Goal: Information Seeking & Learning: Learn about a topic

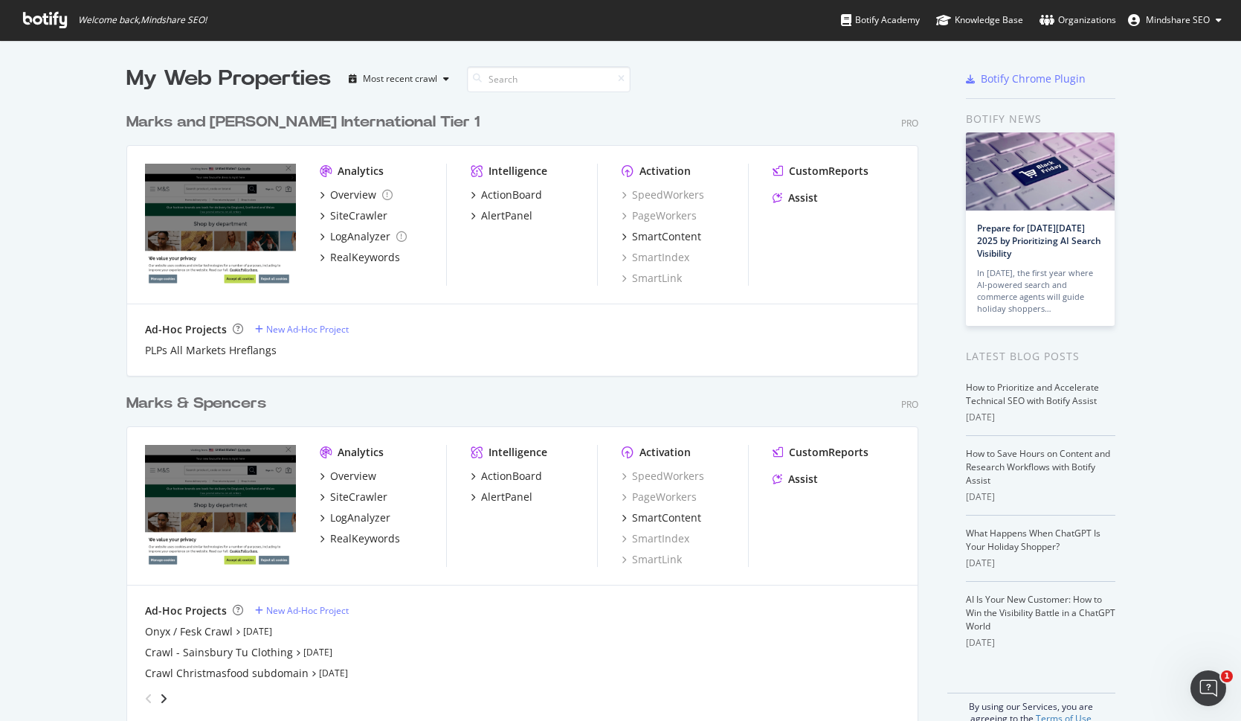
click at [228, 384] on div "Marks & Spencers Pro Analytics Overview SiteCrawler LogAnalyzer RealKeywords In…" at bounding box center [528, 550] width 804 height 350
click at [229, 405] on div "Marks & Spencers" at bounding box center [196, 404] width 140 height 22
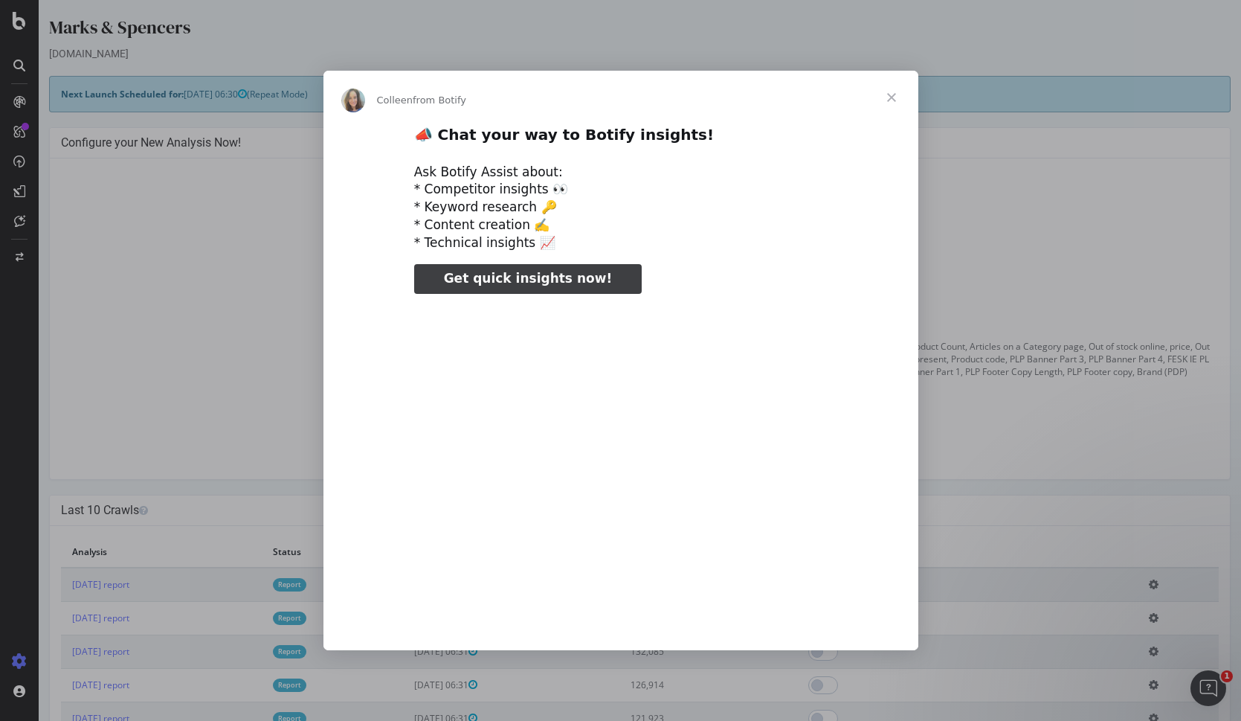
type input "3116309"
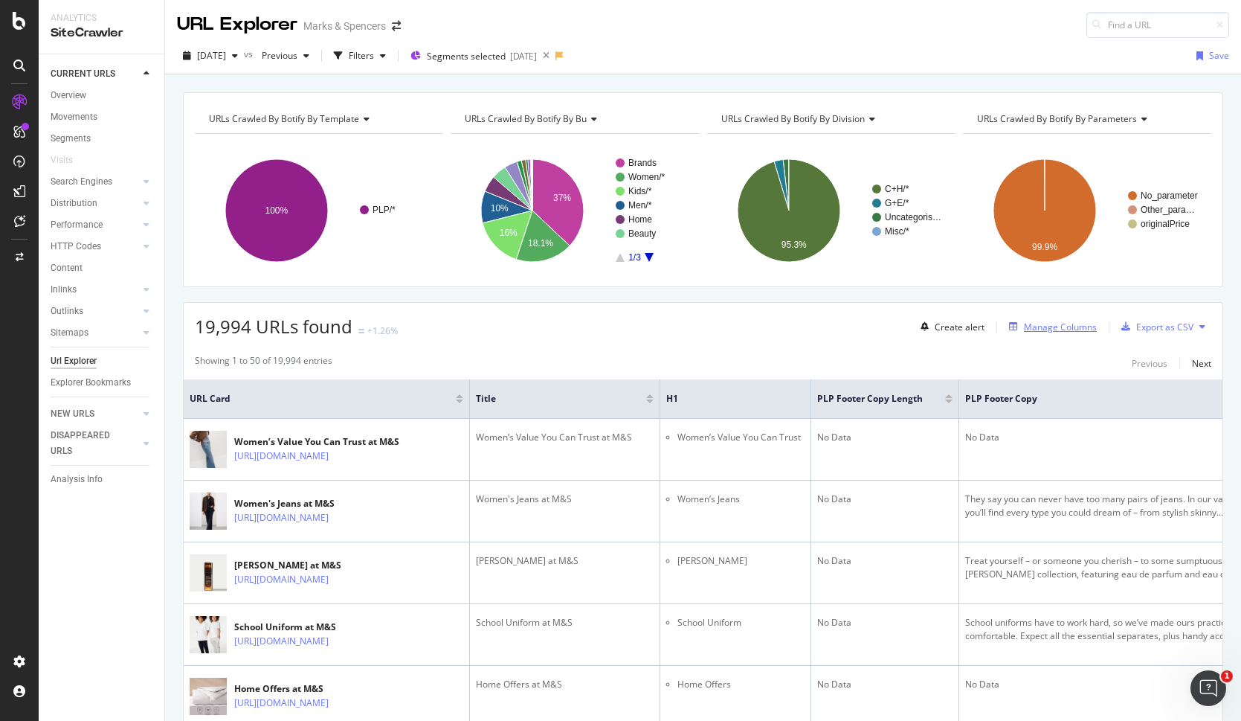
click at [1062, 327] on div "Manage Columns" at bounding box center [1060, 327] width 73 height 13
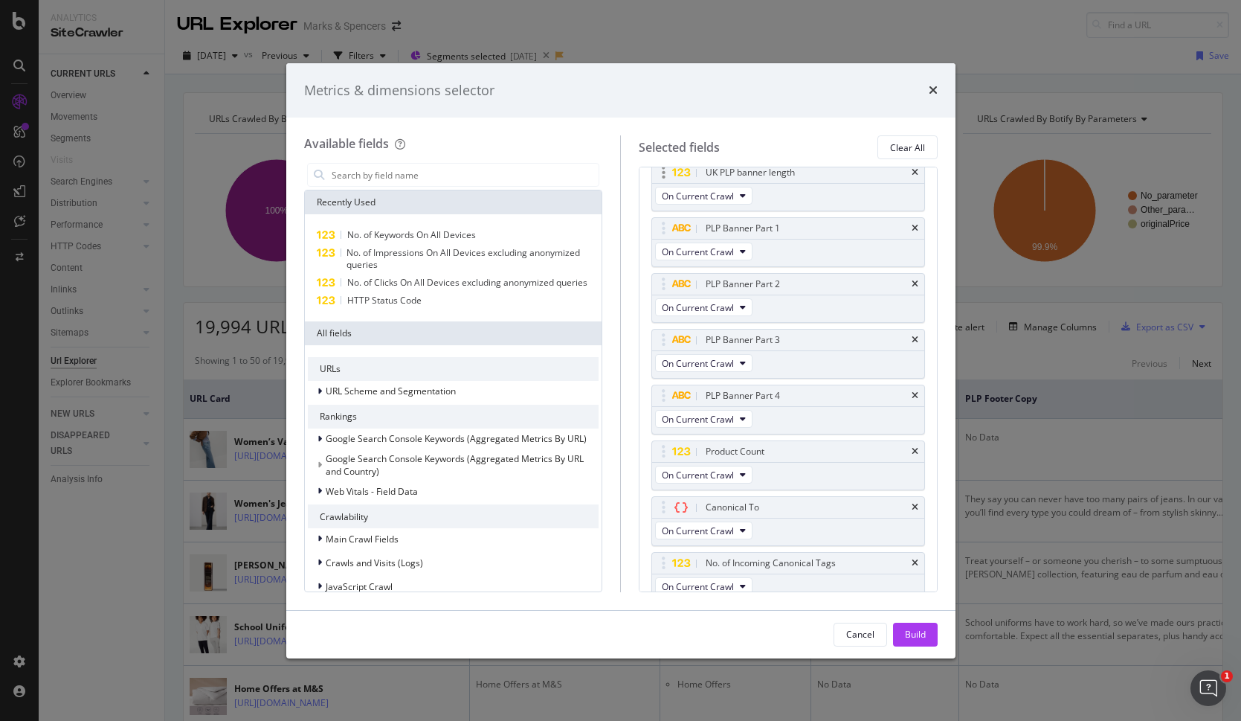
scroll to position [246, 0]
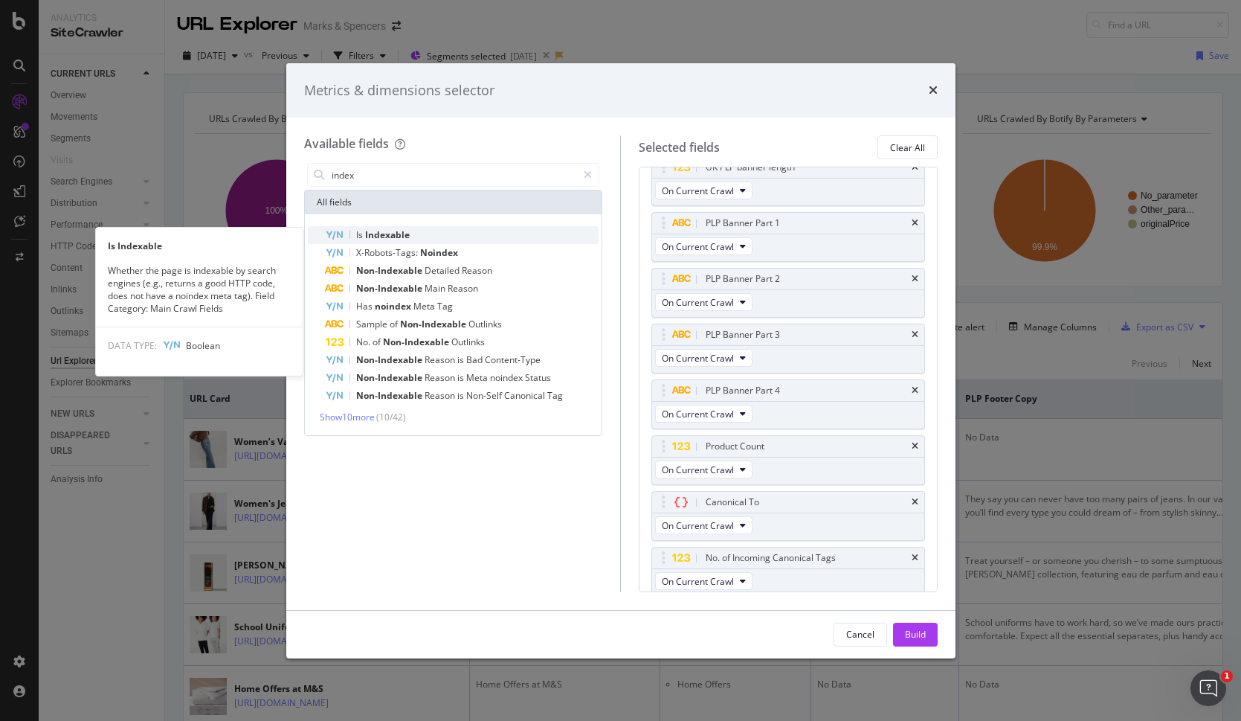
type input "index"
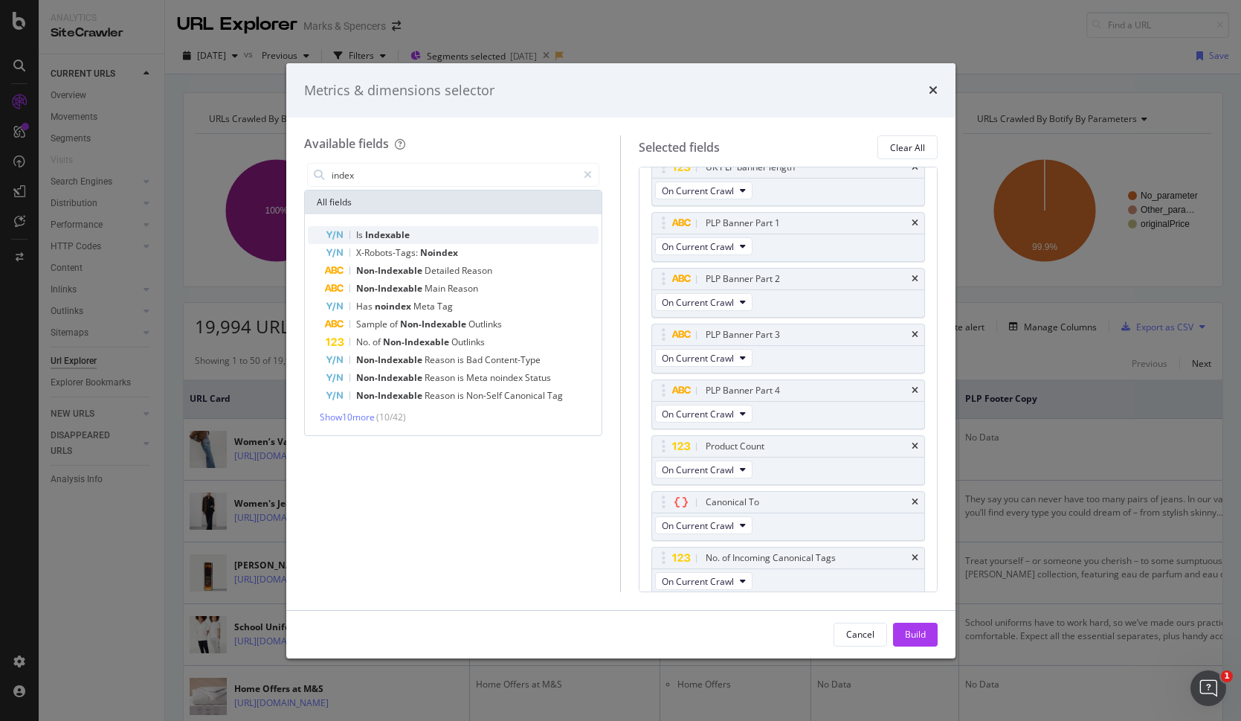
click at [406, 231] on span "Indexable" at bounding box center [387, 234] width 45 height 13
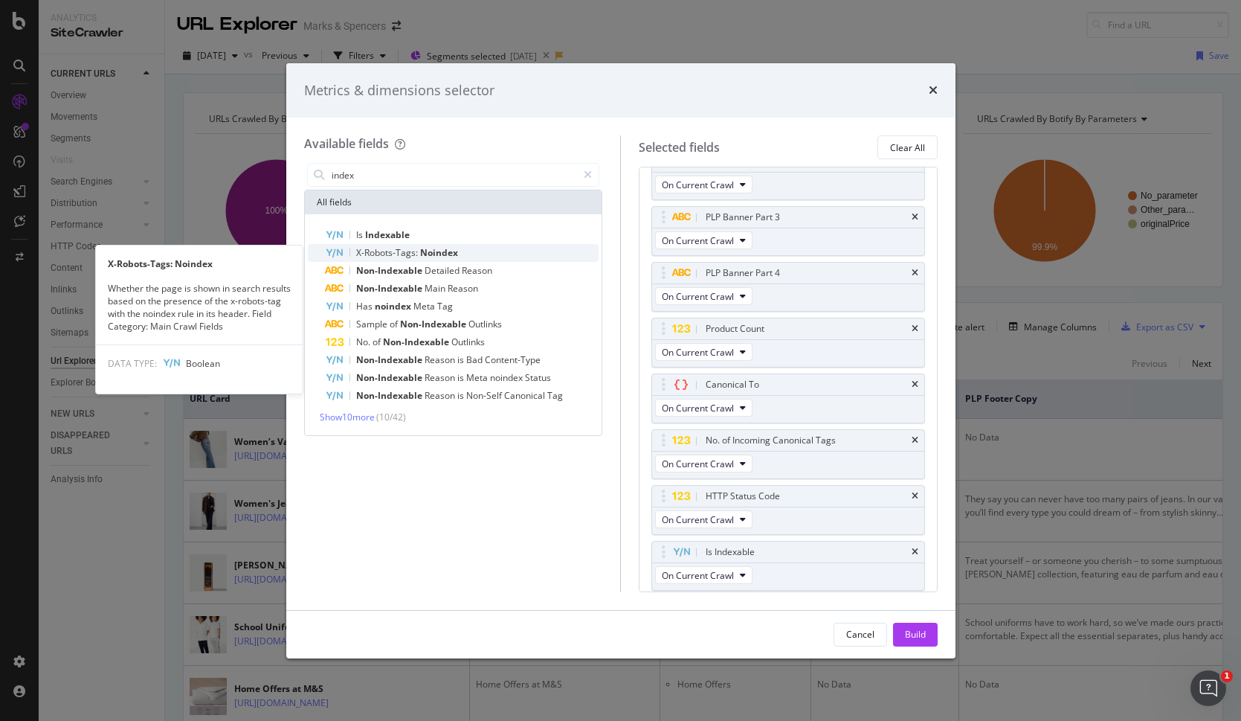
click at [411, 253] on span "X-Robots-Tags:" at bounding box center [388, 252] width 64 height 13
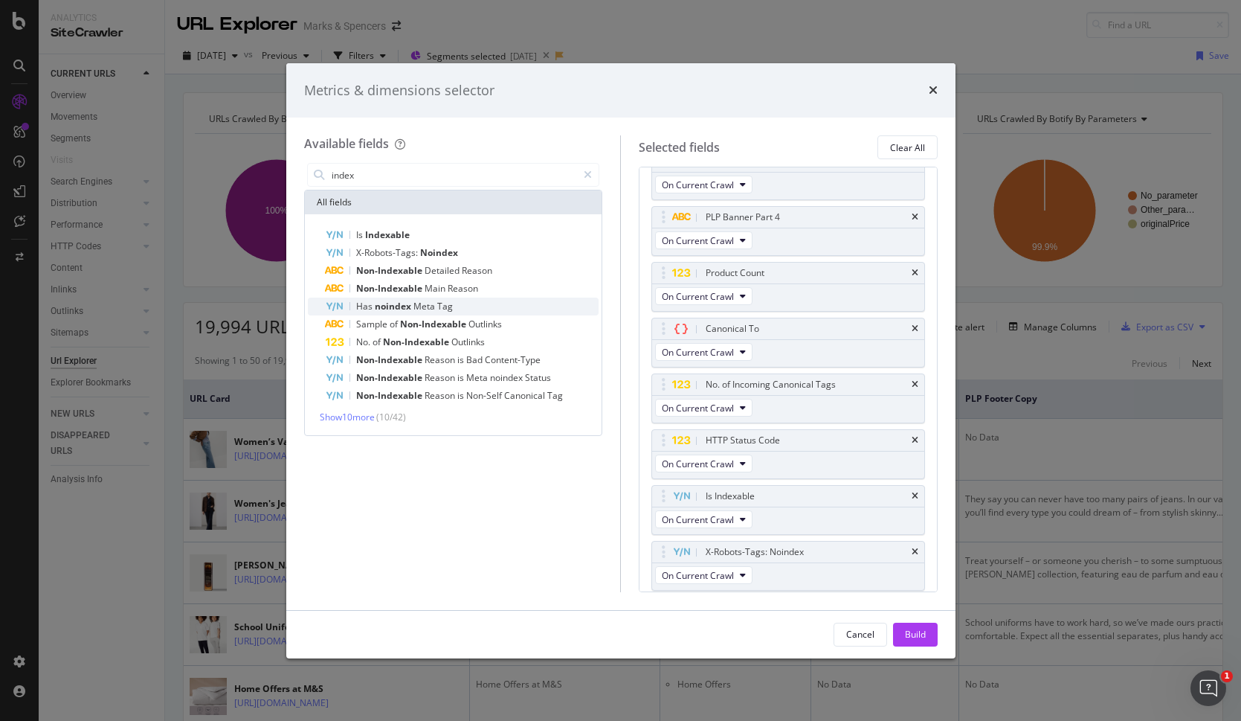
click at [489, 307] on div "Has noindex Meta Tag" at bounding box center [463, 307] width 274 height 18
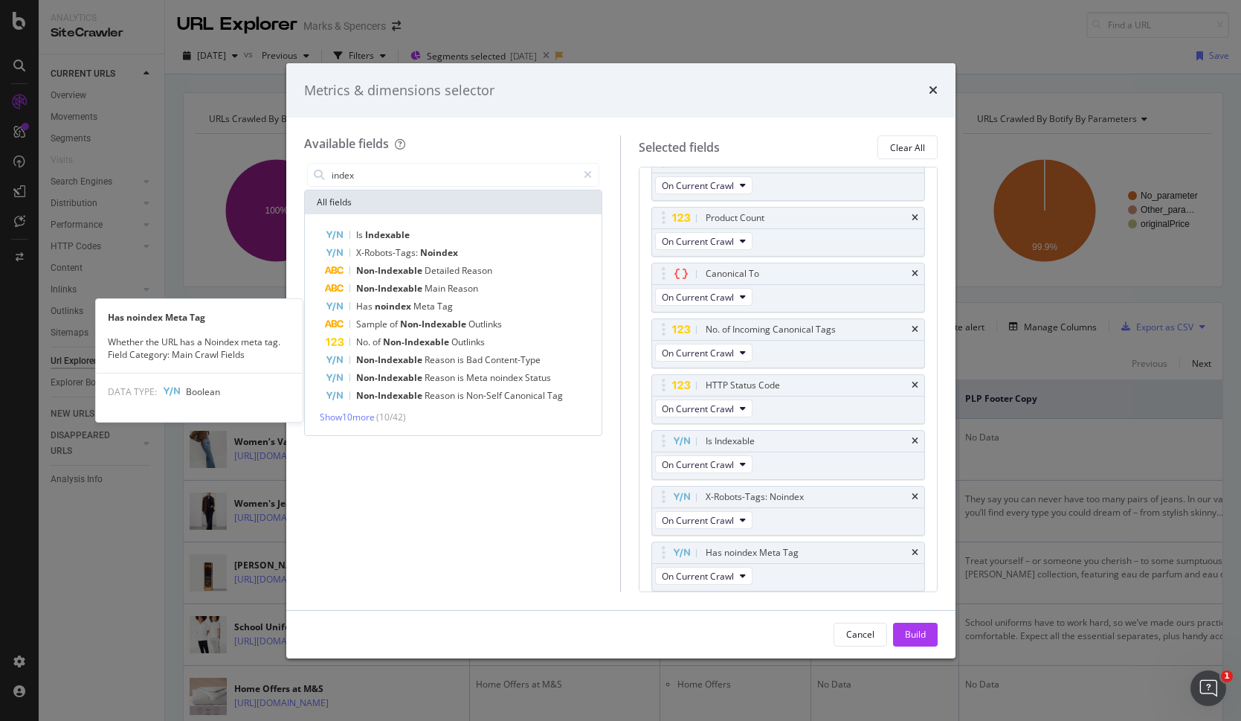
scroll to position [475, 0]
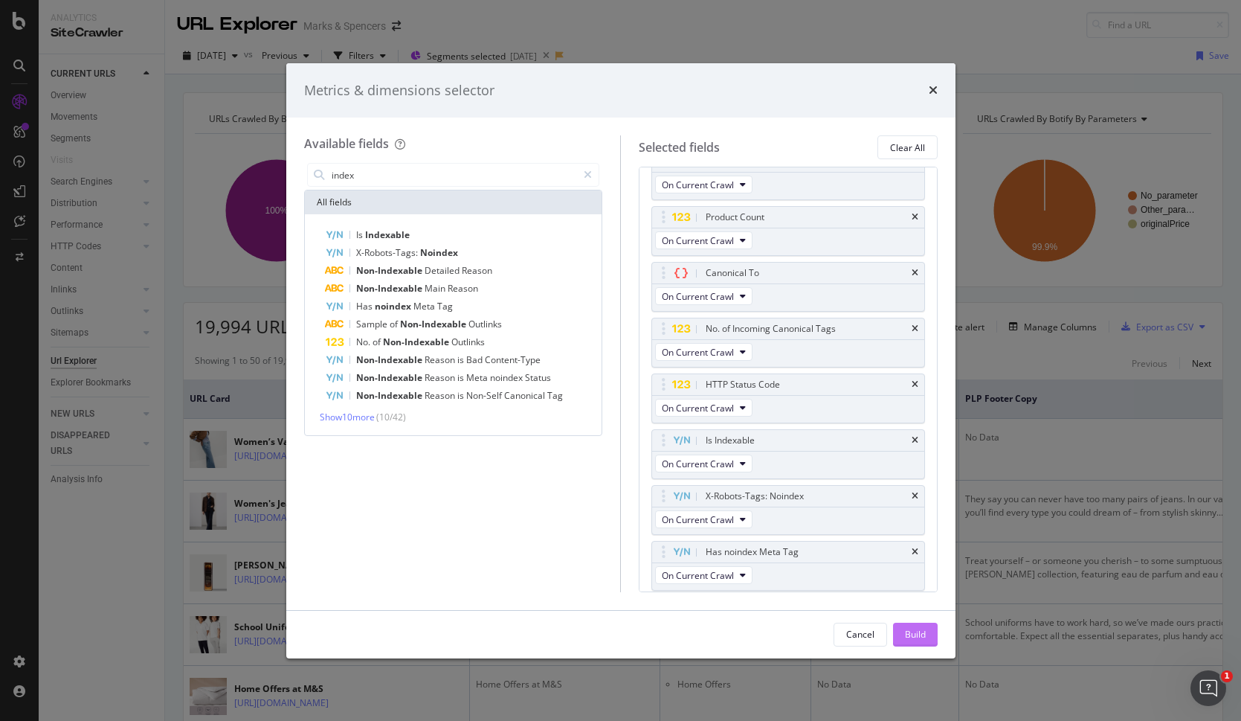
click at [926, 636] on button "Build" at bounding box center [915, 635] width 45 height 24
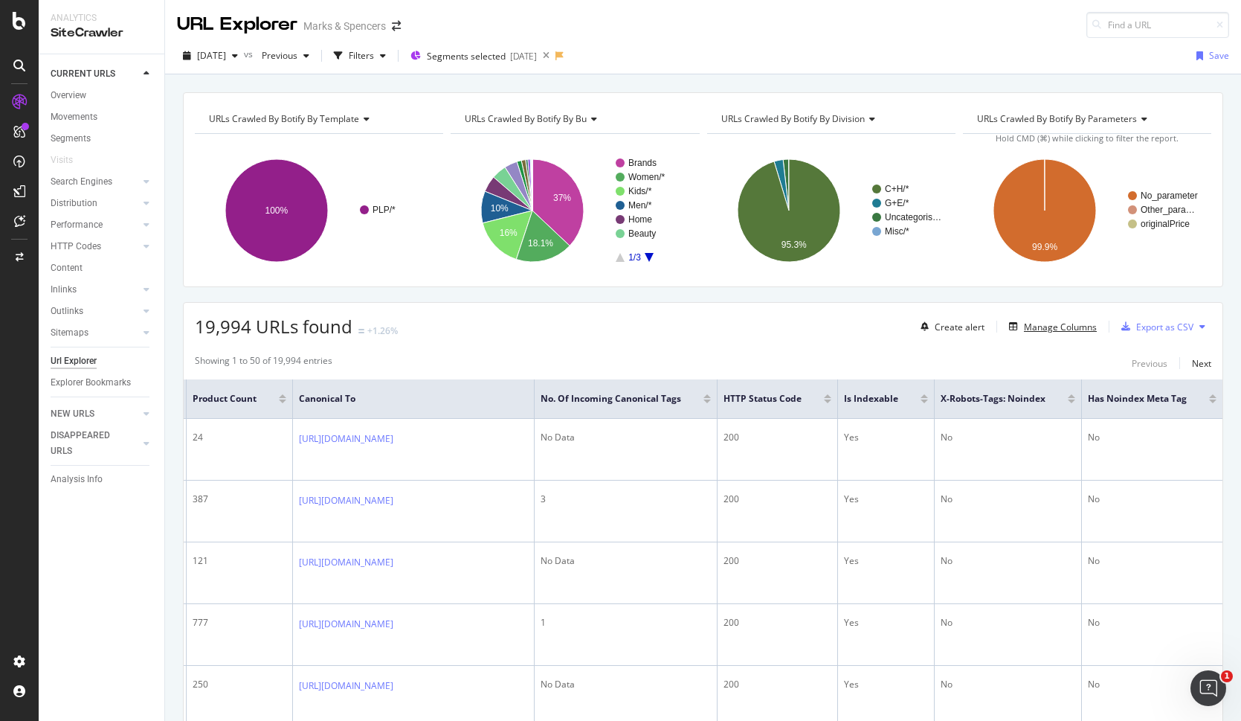
scroll to position [0, 2972]
click at [925, 396] on div at bounding box center [924, 396] width 7 height 4
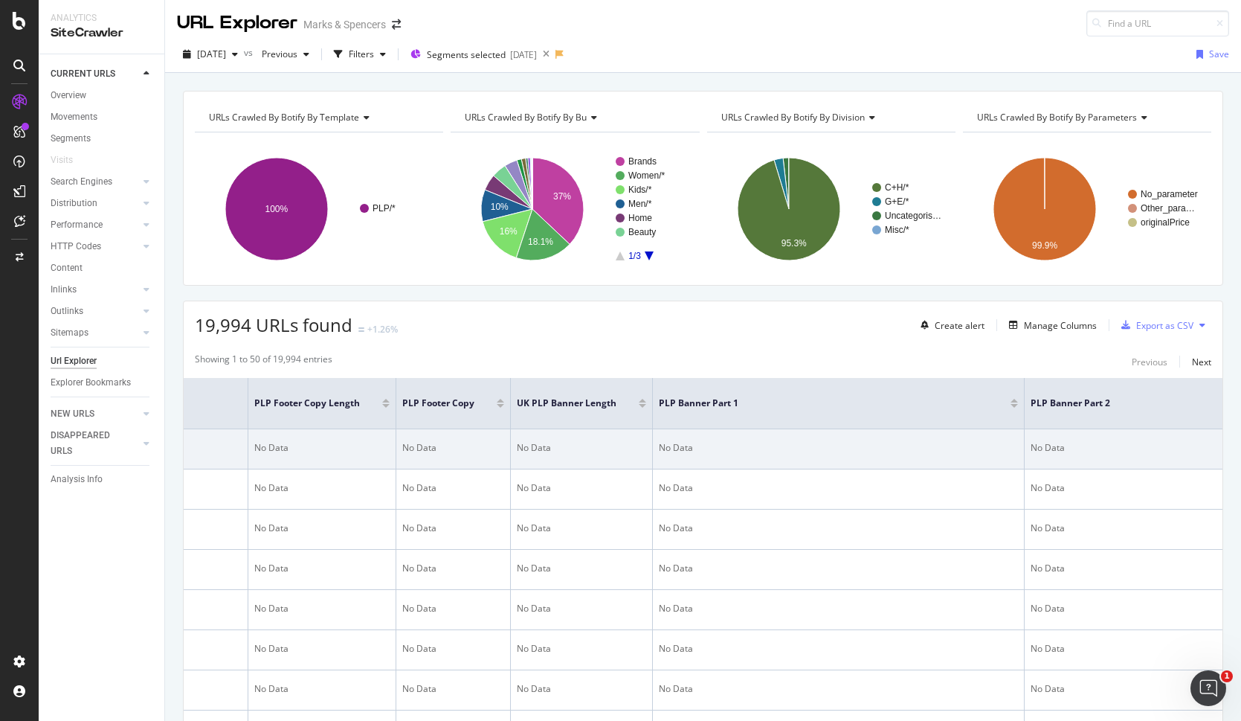
scroll to position [0, 530]
